Goal: Task Accomplishment & Management: Manage account settings

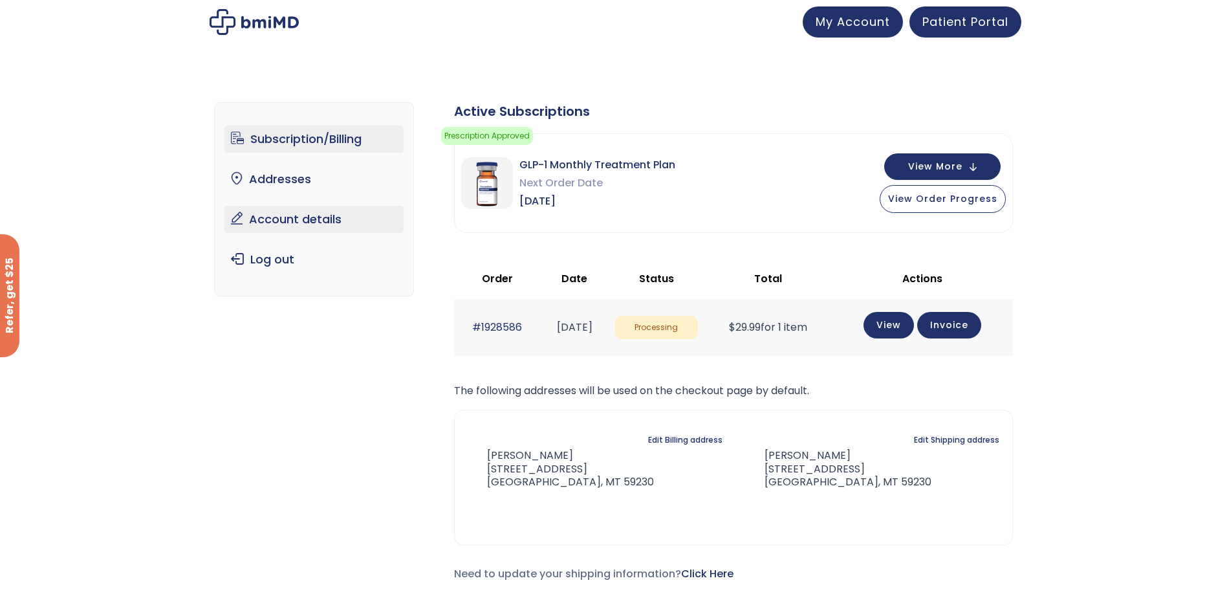
click at [288, 228] on link "Account details" at bounding box center [313, 219] width 179 height 27
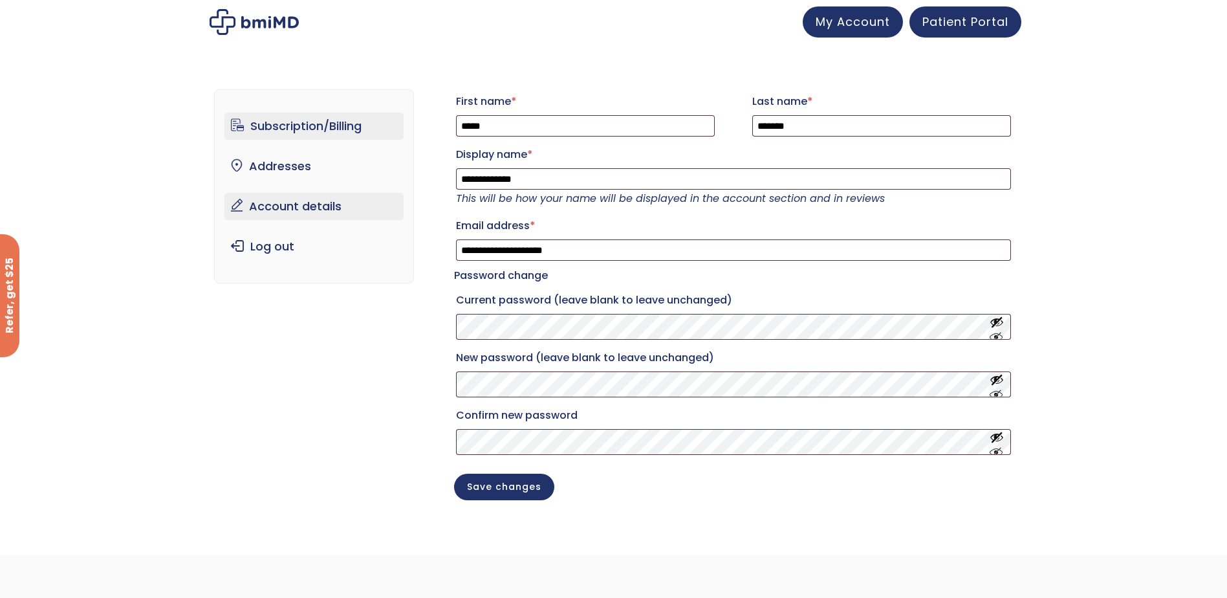
click at [307, 128] on link "Subscription/Billing" at bounding box center [313, 126] width 179 height 27
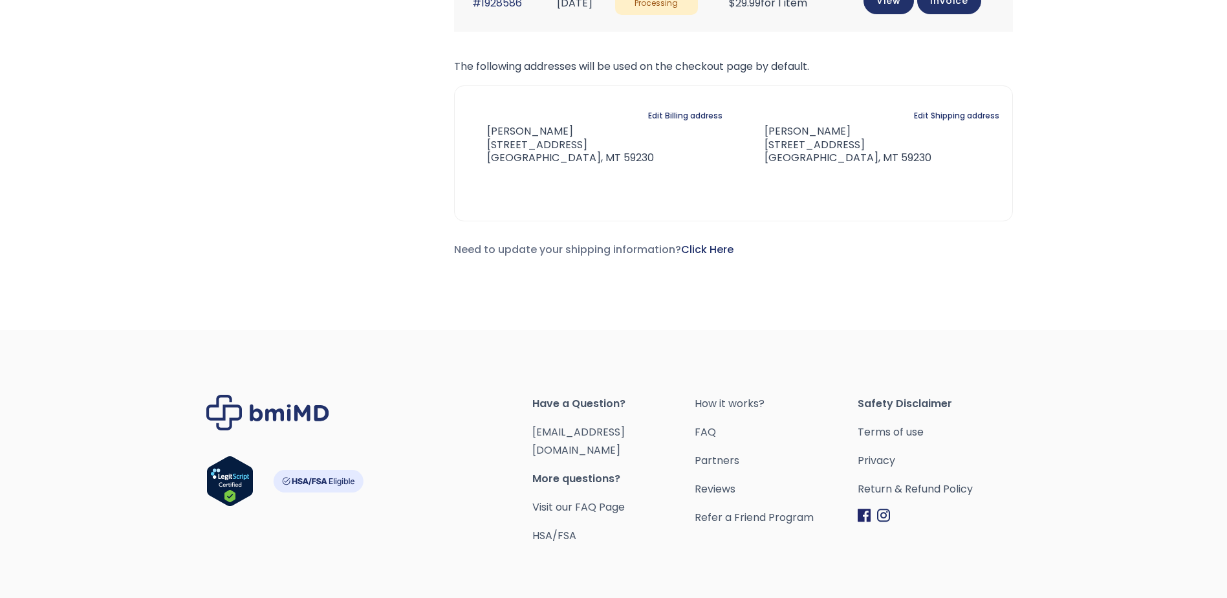
scroll to position [366, 0]
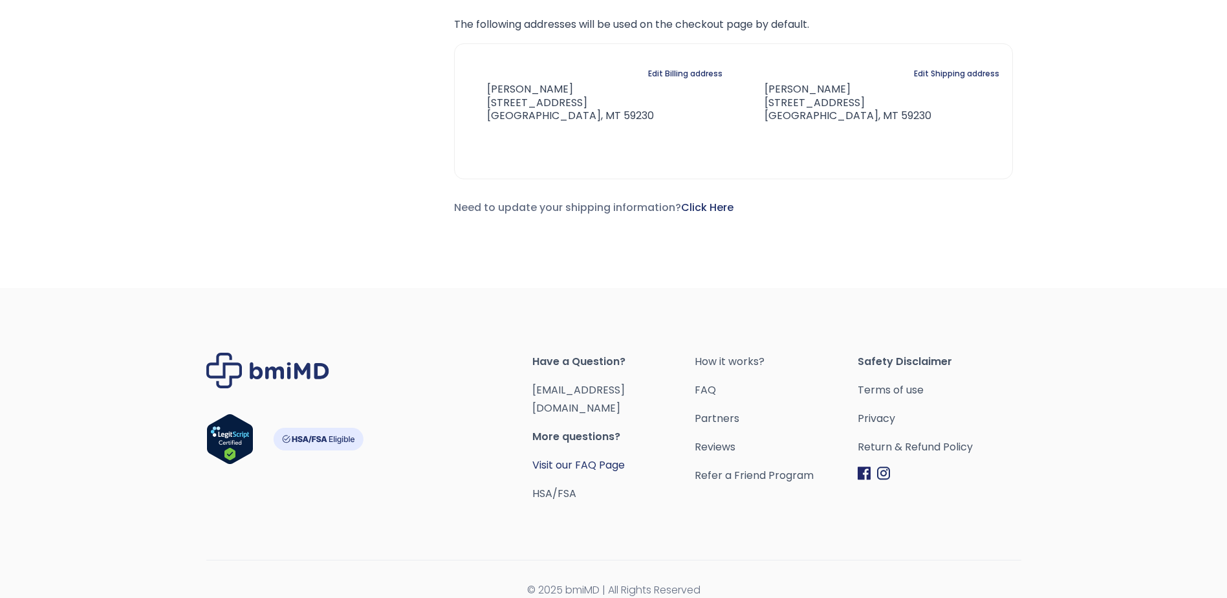
click at [576, 457] on link "Visit our FAQ Page" at bounding box center [578, 464] width 92 height 15
